Goal: Task Accomplishment & Management: Manage account settings

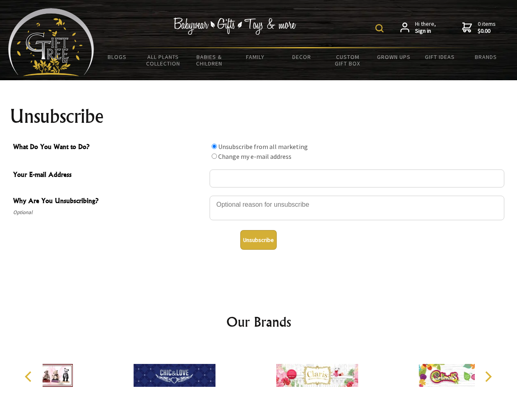
click at [380, 28] on img at bounding box center [379, 28] width 8 height 8
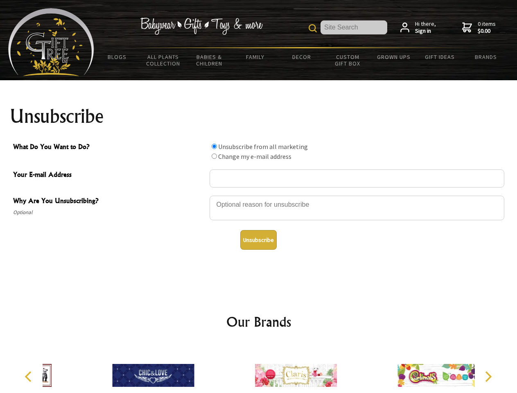
click at [259, 195] on div at bounding box center [356, 209] width 295 height 29
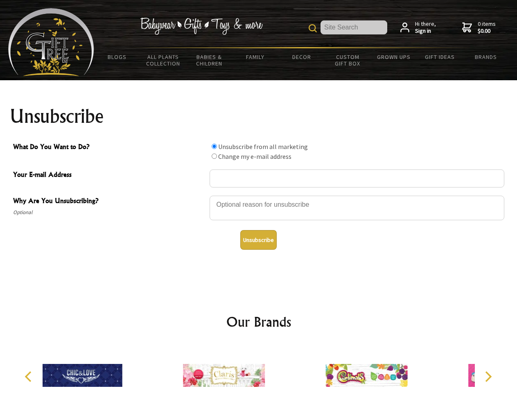
click at [214, 146] on input "What Do You Want to Do?" at bounding box center [213, 146] width 5 height 5
click at [214, 156] on input "What Do You Want to Do?" at bounding box center [213, 155] width 5 height 5
radio input "true"
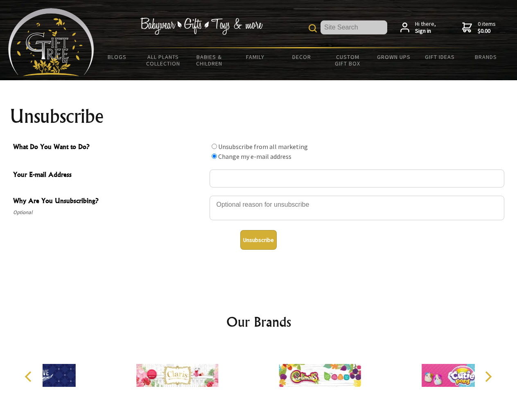
click at [258, 240] on button "Unsubscribe" at bounding box center [258, 240] width 36 height 20
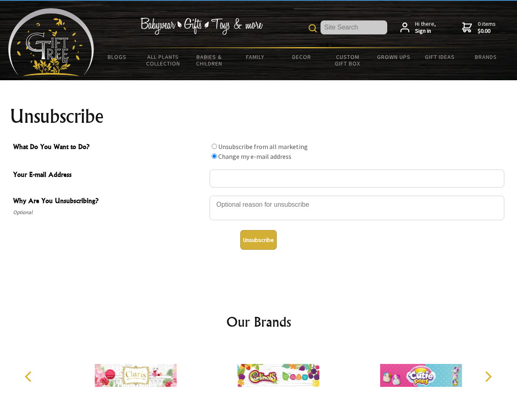
click at [259, 369] on img at bounding box center [278, 374] width 82 height 61
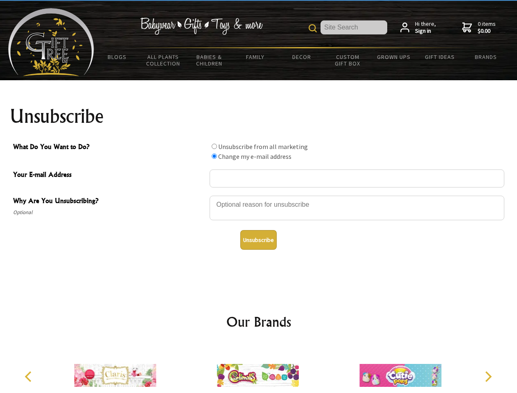
click at [29, 376] on icon "Previous" at bounding box center [29, 376] width 11 height 11
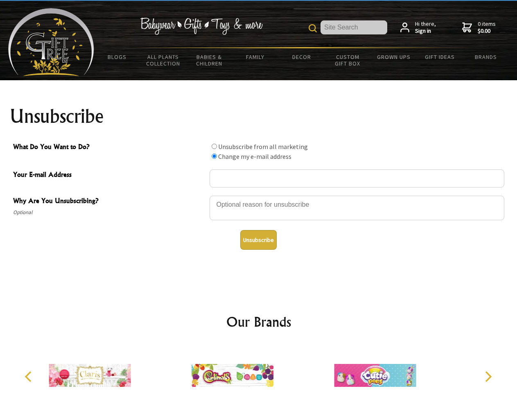
click at [488, 376] on icon "Next" at bounding box center [487, 376] width 11 height 11
